Goal: Transaction & Acquisition: Book appointment/travel/reservation

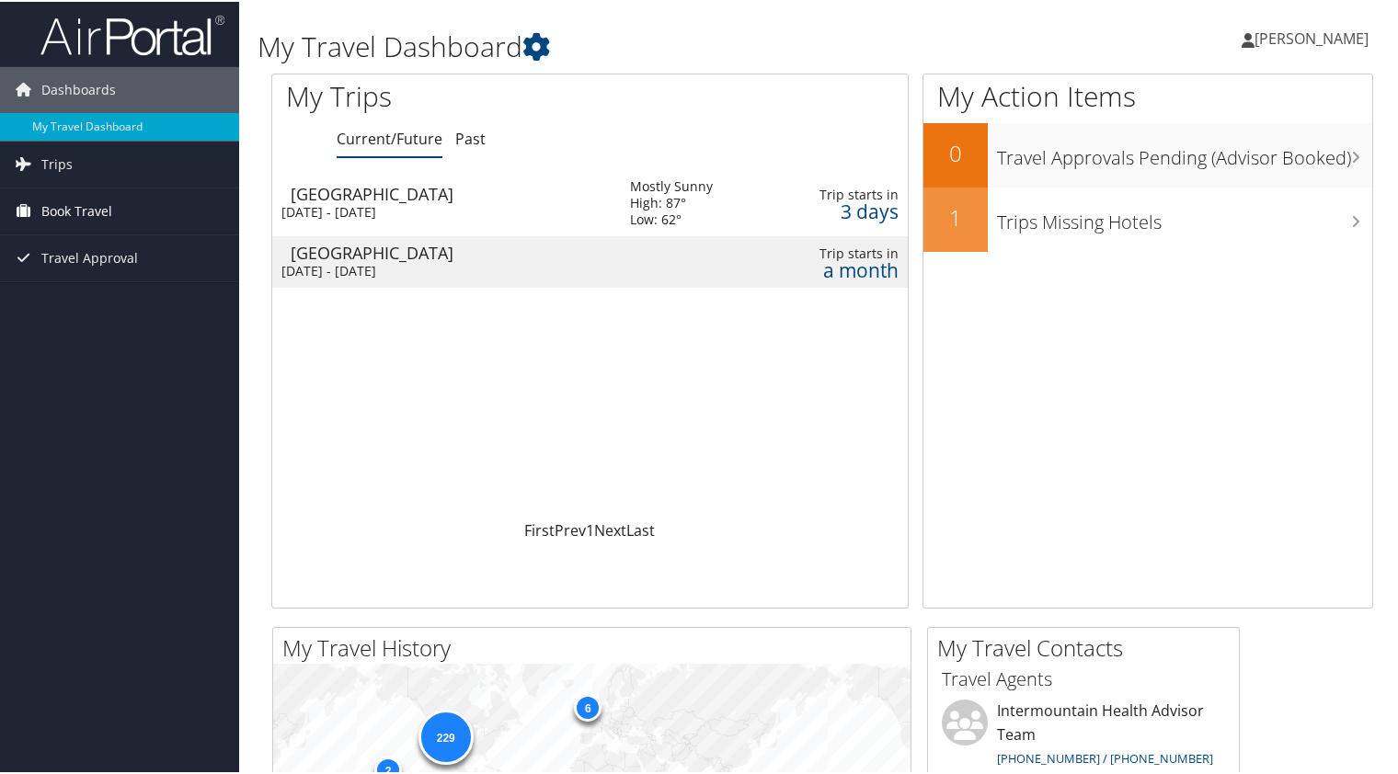
click at [92, 211] on span "Book Travel" at bounding box center [76, 210] width 71 height 46
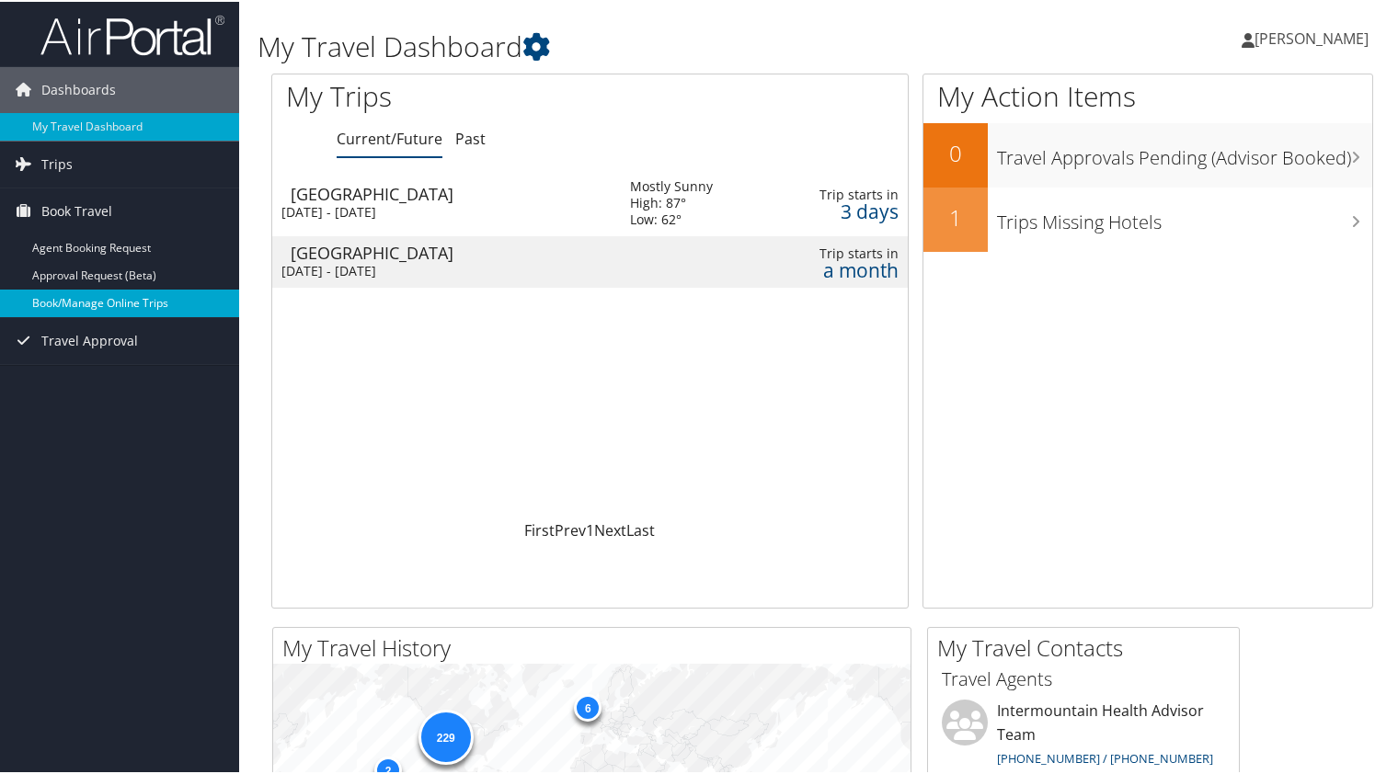
click at [88, 303] on link "Book/Manage Online Trips" at bounding box center [119, 302] width 239 height 28
